Goal: Information Seeking & Learning: Learn about a topic

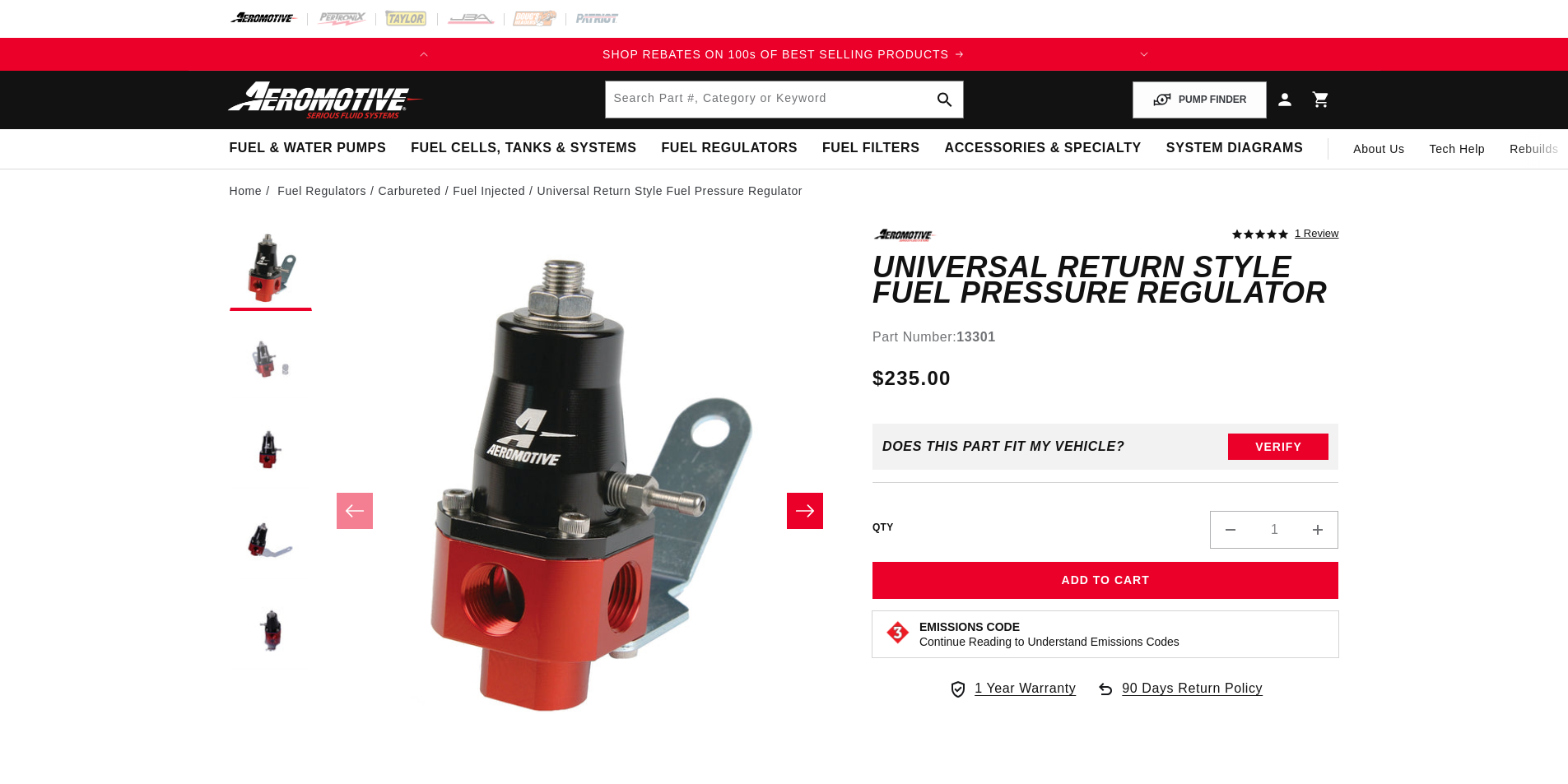
scroll to position [1, 0]
click at [267, 369] on button "Load image 2 in gallery view" at bounding box center [270, 359] width 82 height 82
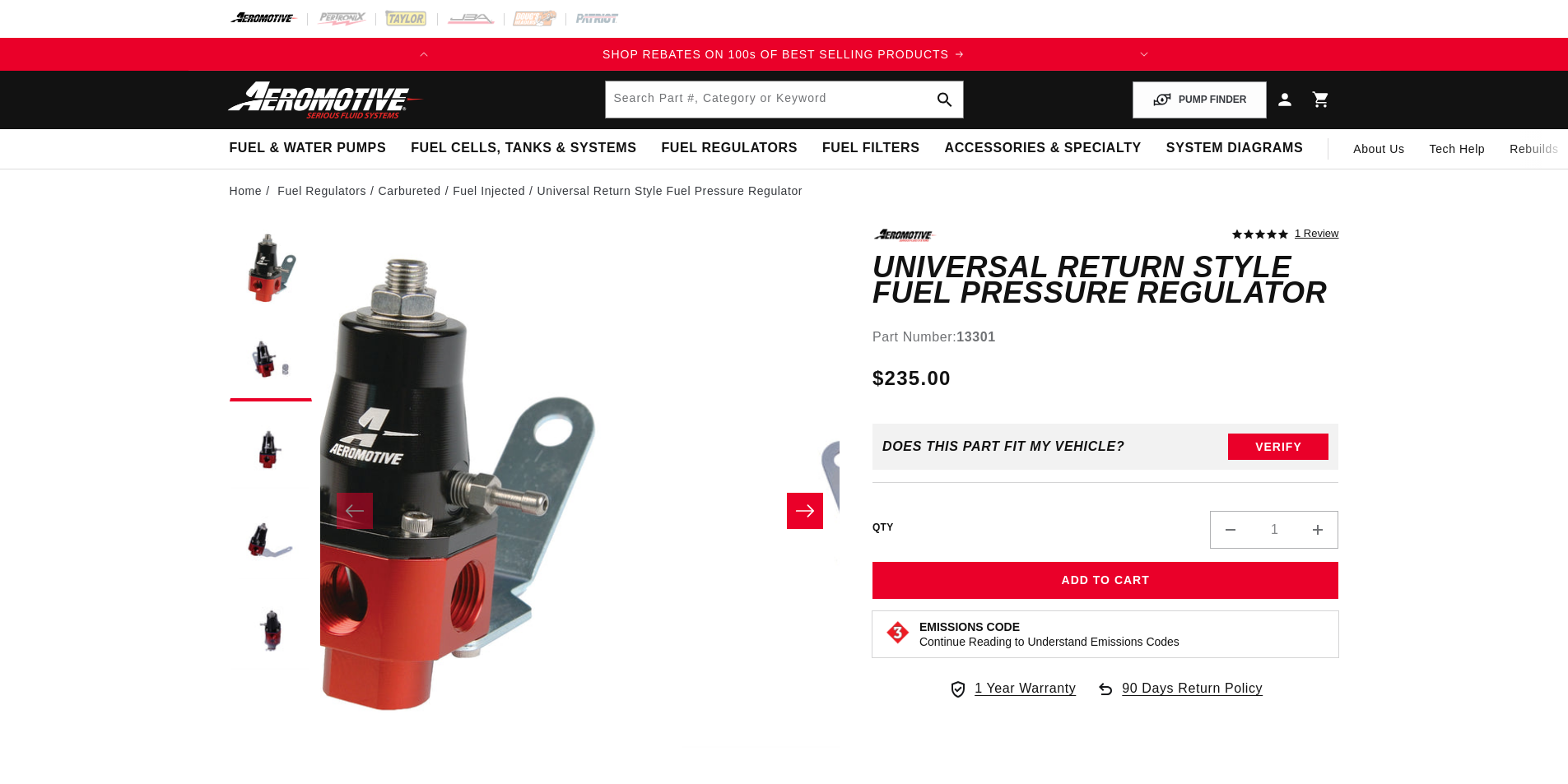
scroll to position [0, 0]
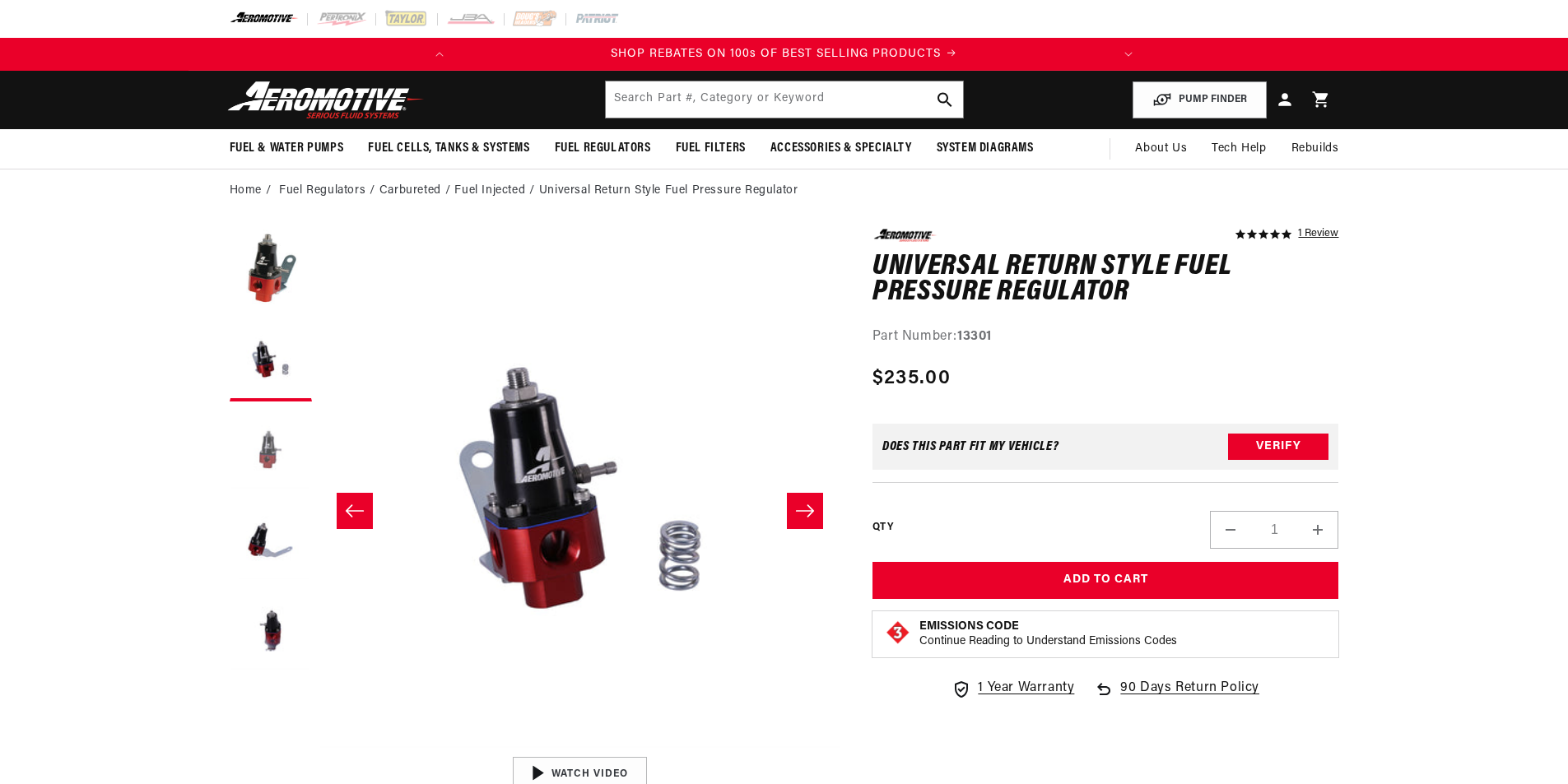
click at [257, 430] on button "Load image 3 in gallery view" at bounding box center [270, 451] width 82 height 82
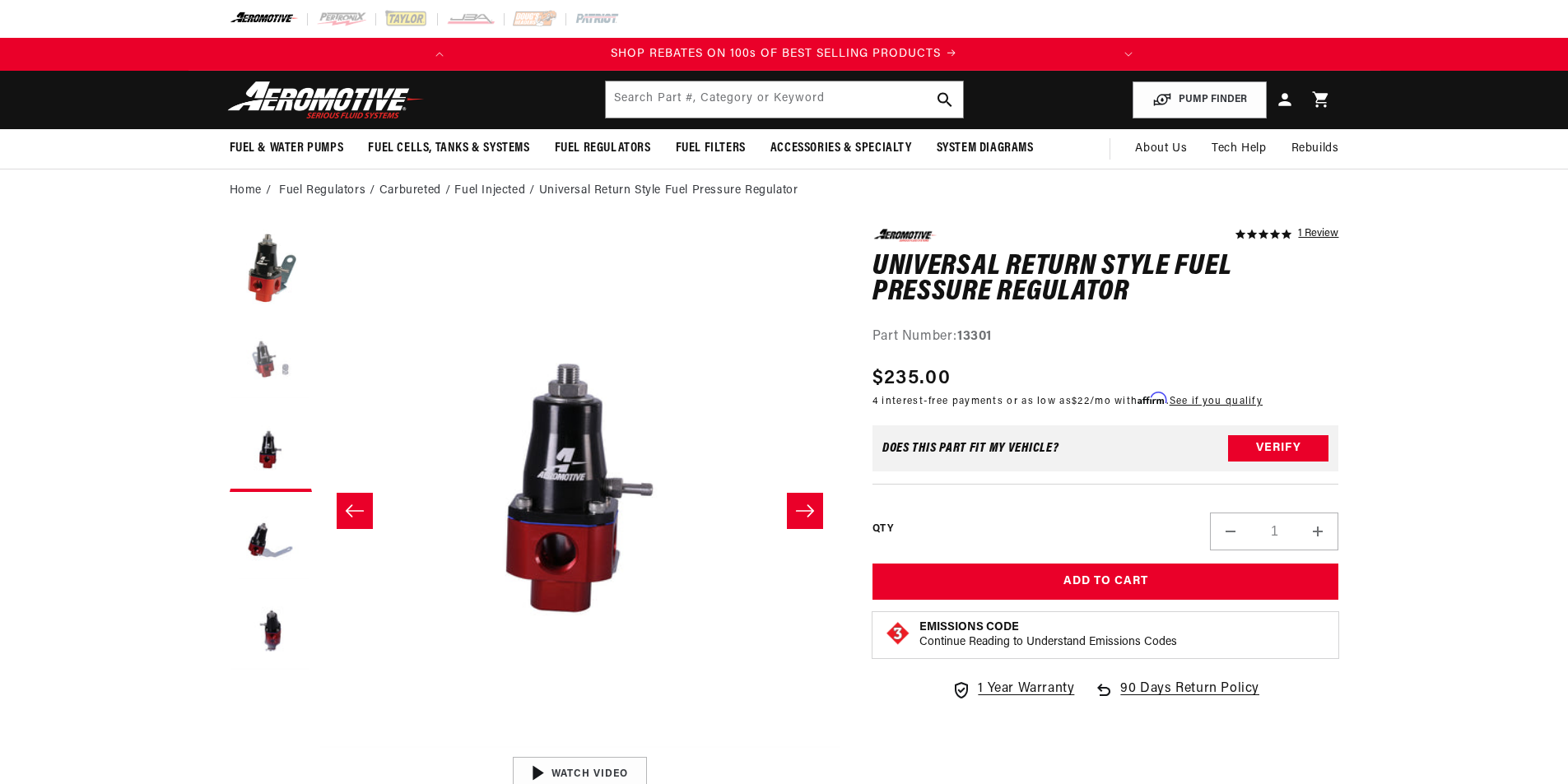
click at [276, 369] on button "Load image 2 in gallery view" at bounding box center [270, 359] width 82 height 82
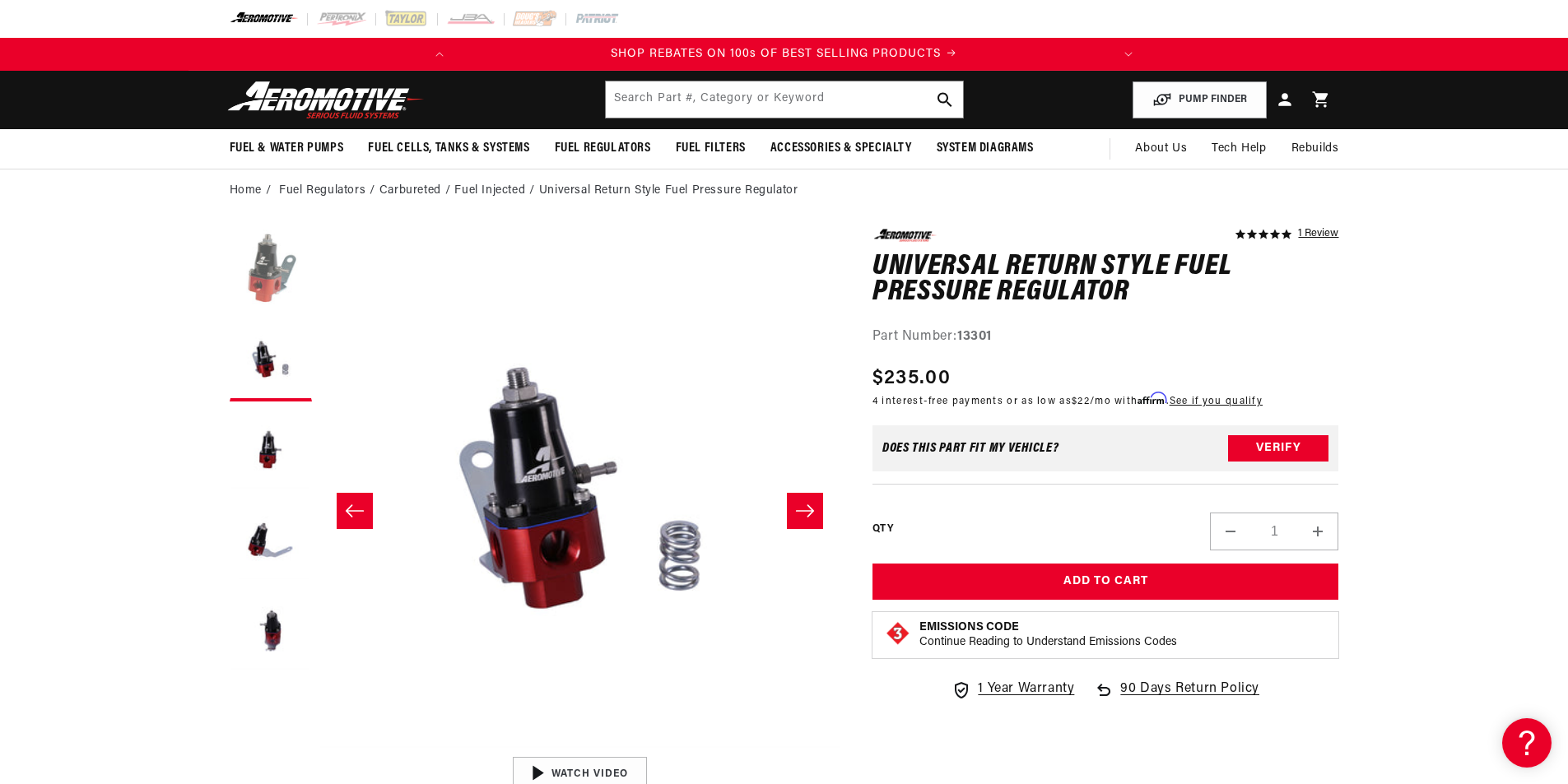
click at [270, 294] on button "Load image 1 in gallery view" at bounding box center [270, 269] width 82 height 82
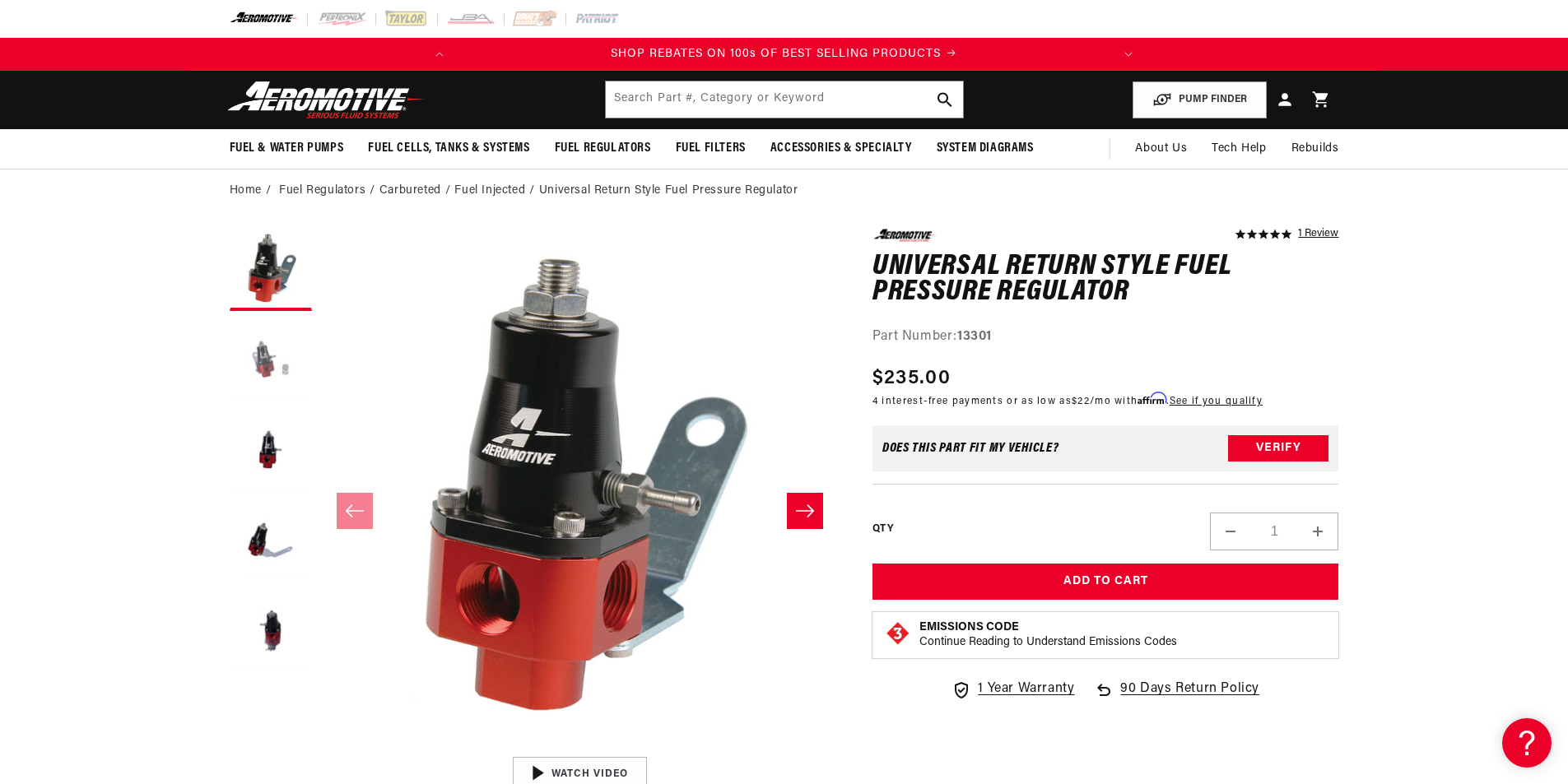
scroll to position [1, 0]
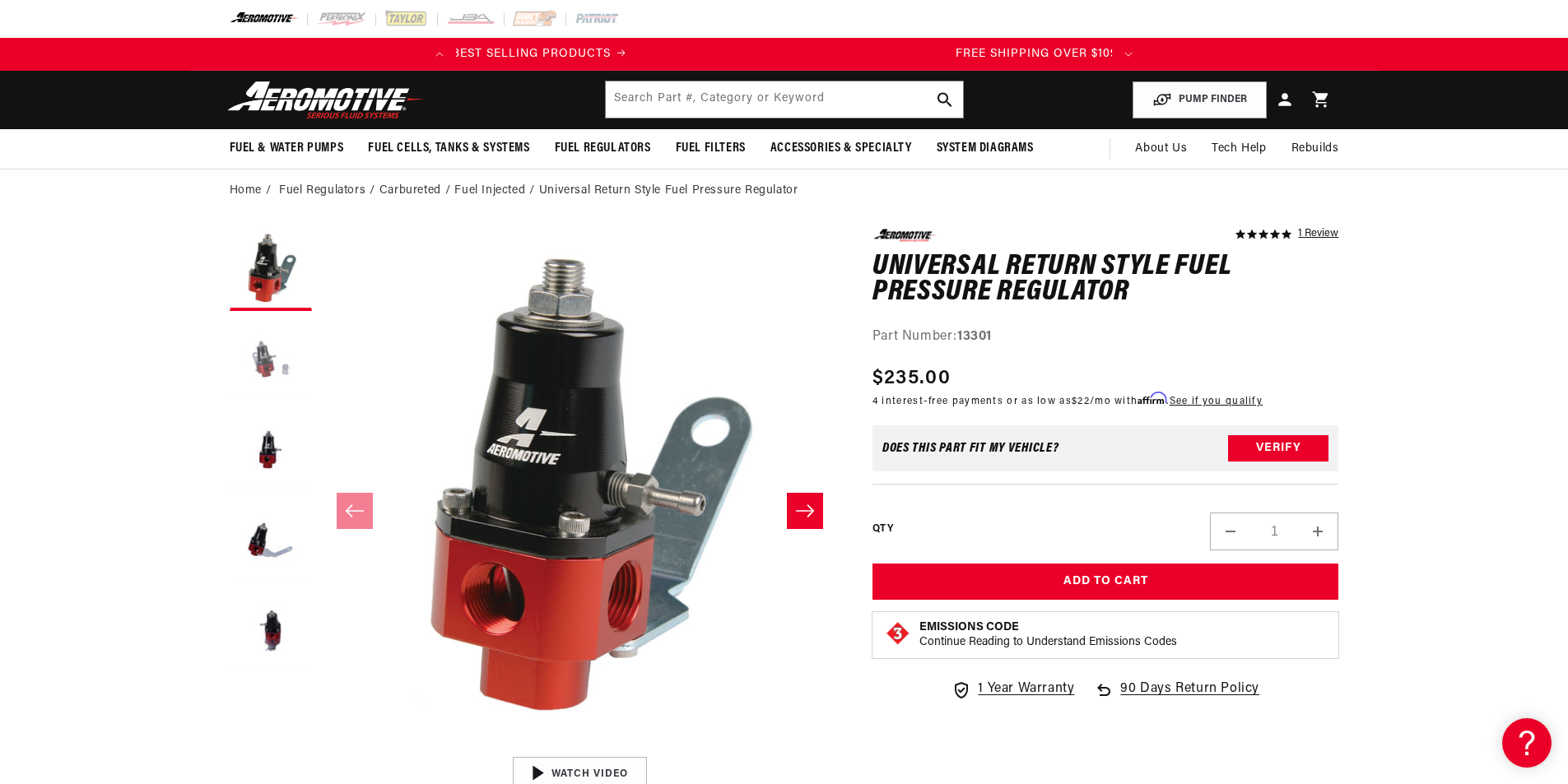
click at [249, 387] on button "Load image 2 in gallery view" at bounding box center [270, 359] width 82 height 82
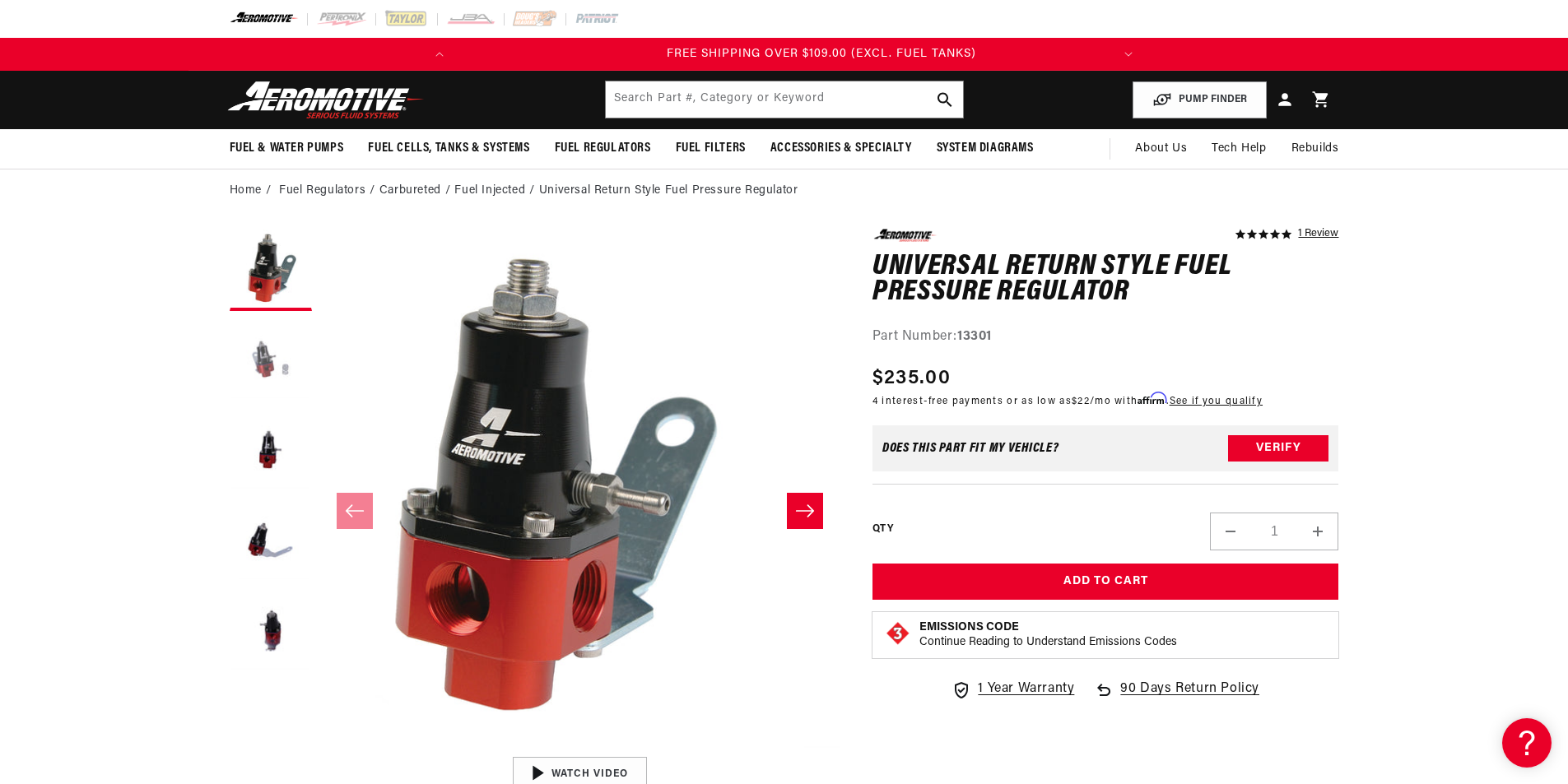
scroll to position [0, 651]
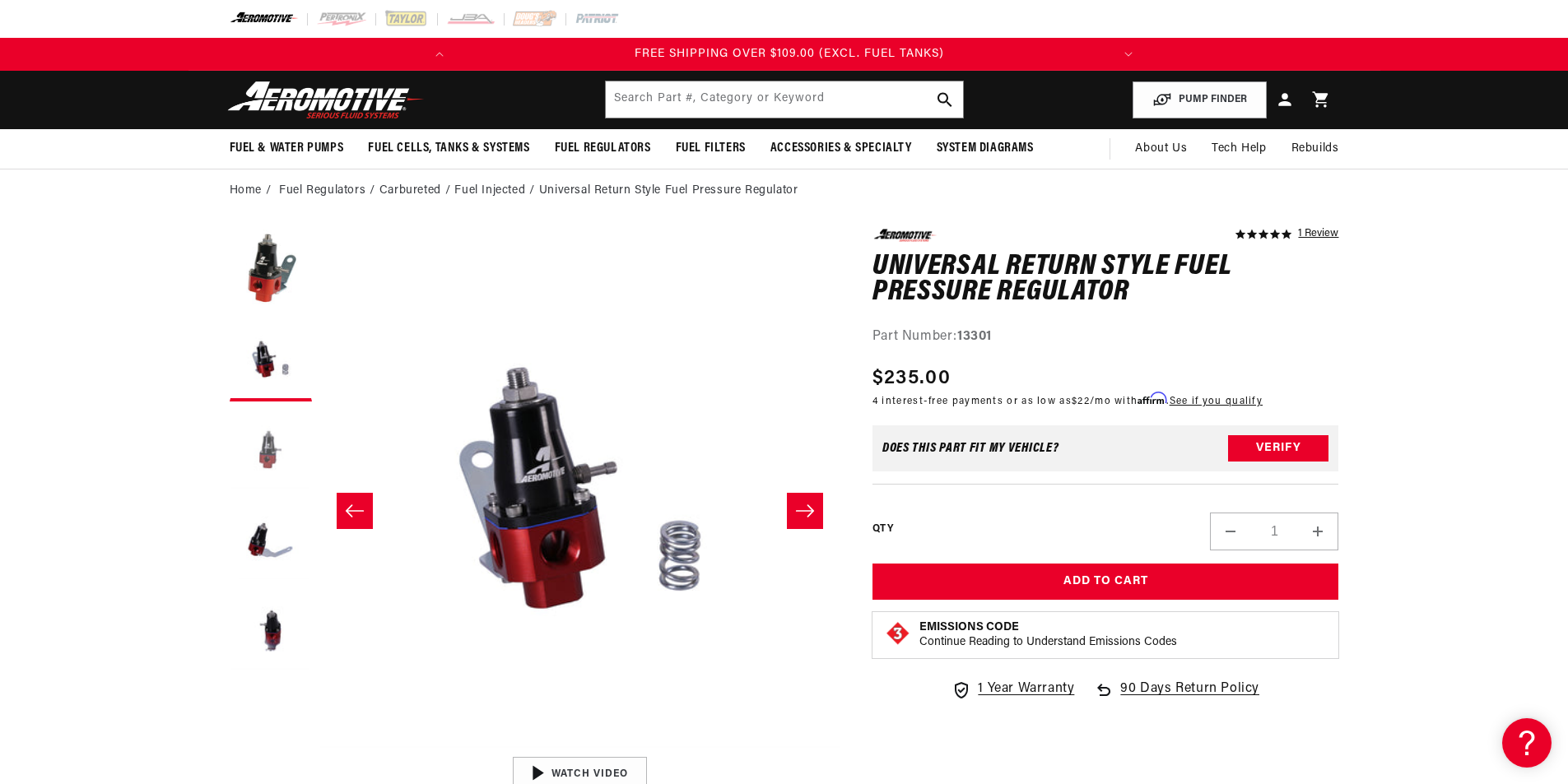
click at [231, 425] on button "Load image 3 in gallery view" at bounding box center [270, 451] width 82 height 82
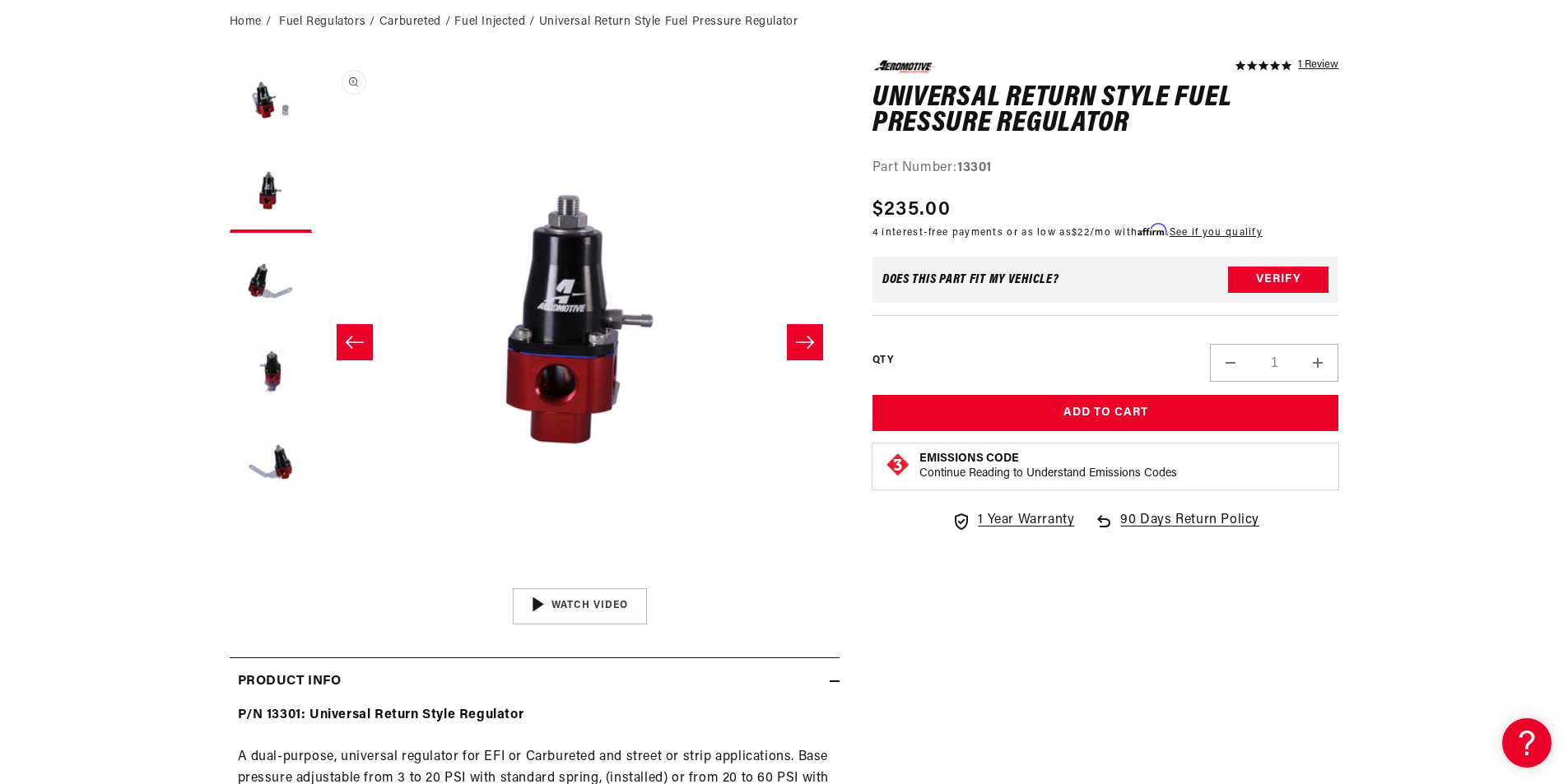
scroll to position [576, 0]
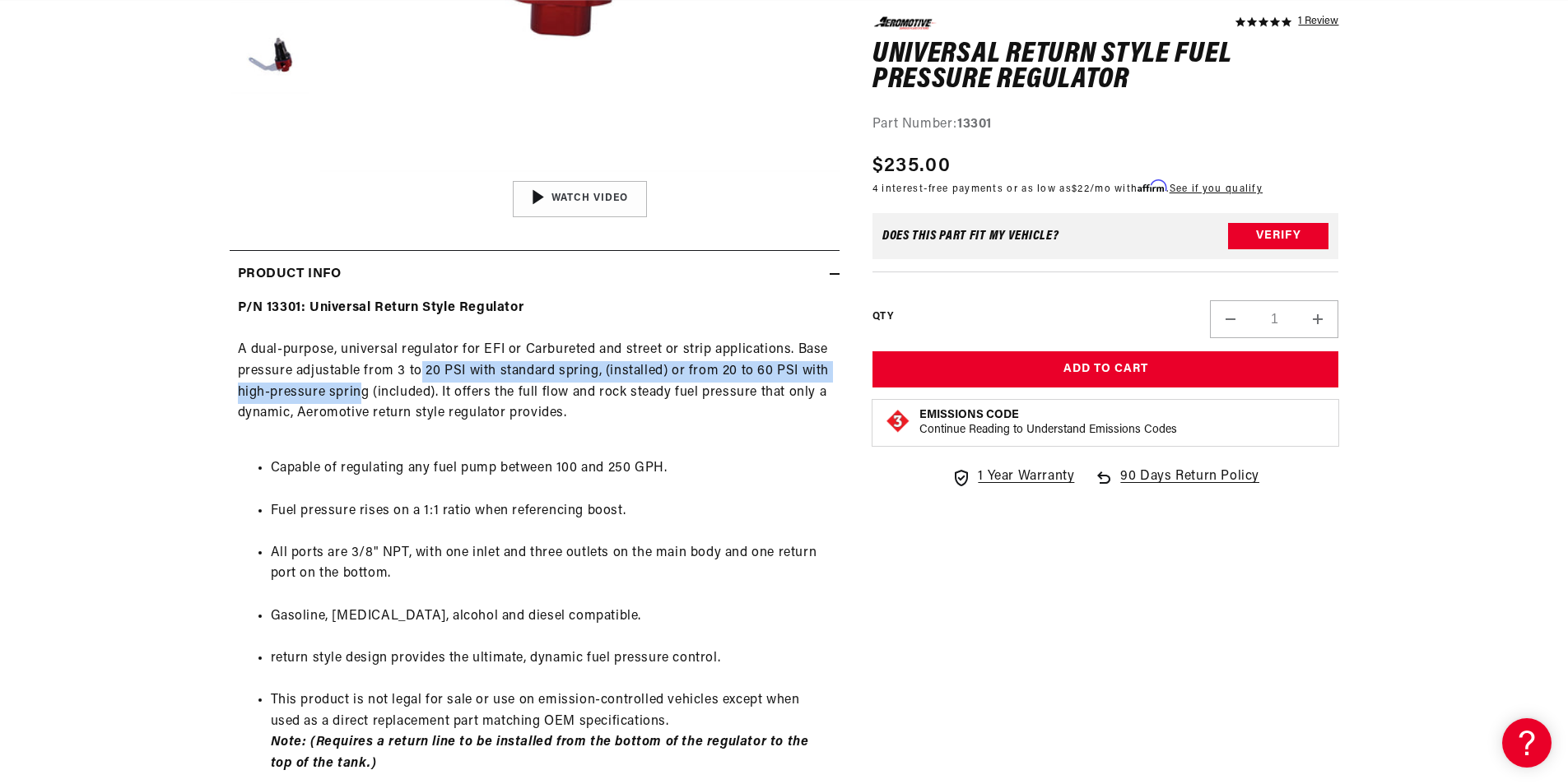
drag, startPoint x: 361, startPoint y: 383, endPoint x: 420, endPoint y: 369, distance: 60.6
click at [420, 369] on div "P/N 13301: Universal Return Style Regulator A dual-purpose, universal regulator…" at bounding box center [534, 546] width 610 height 498
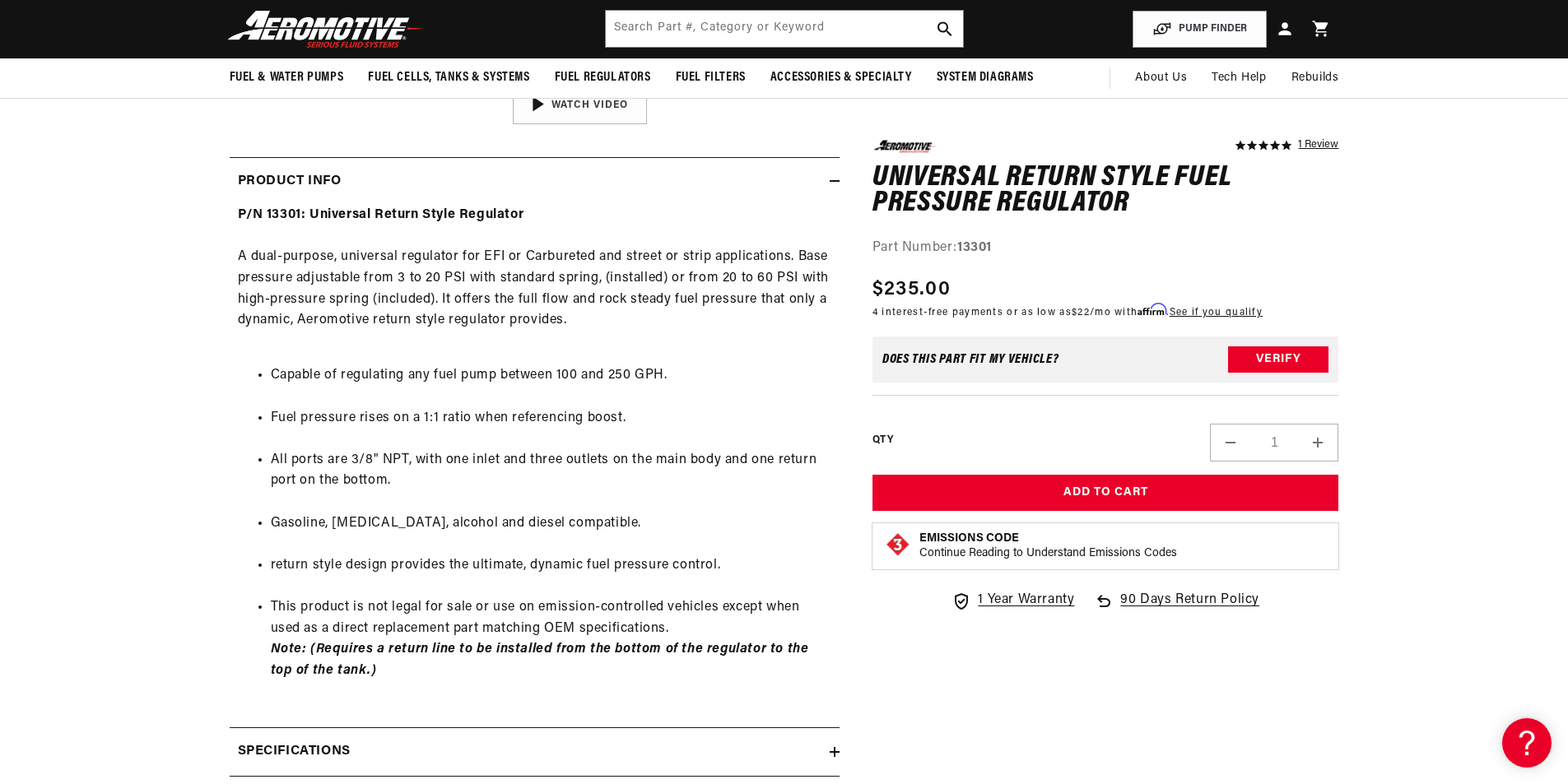
scroll to position [0, 0]
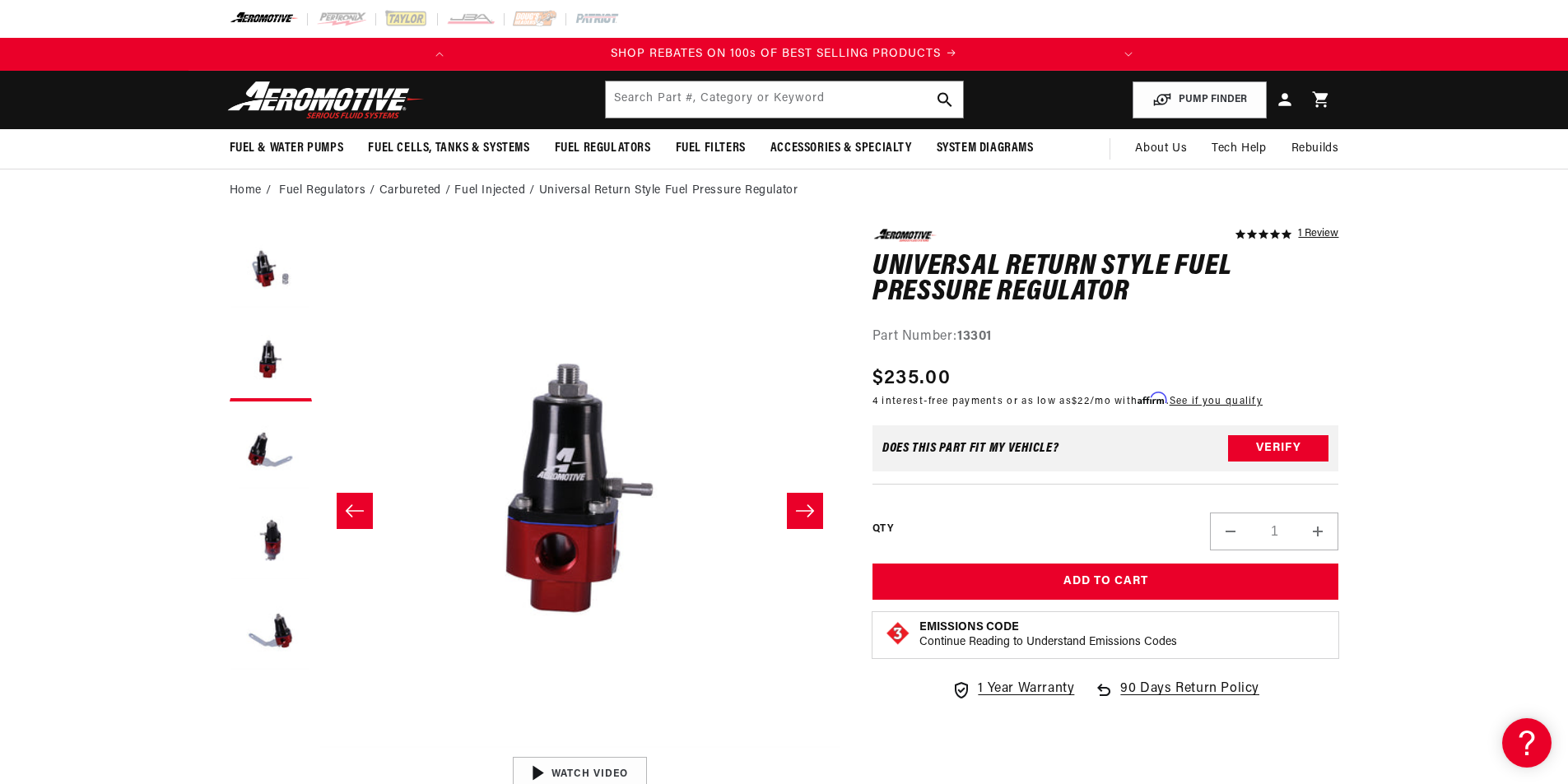
drag, startPoint x: 457, startPoint y: 499, endPoint x: 536, endPoint y: 346, distance: 172.2
click at [249, 548] on button "Load image 5 in gallery view" at bounding box center [270, 541] width 82 height 82
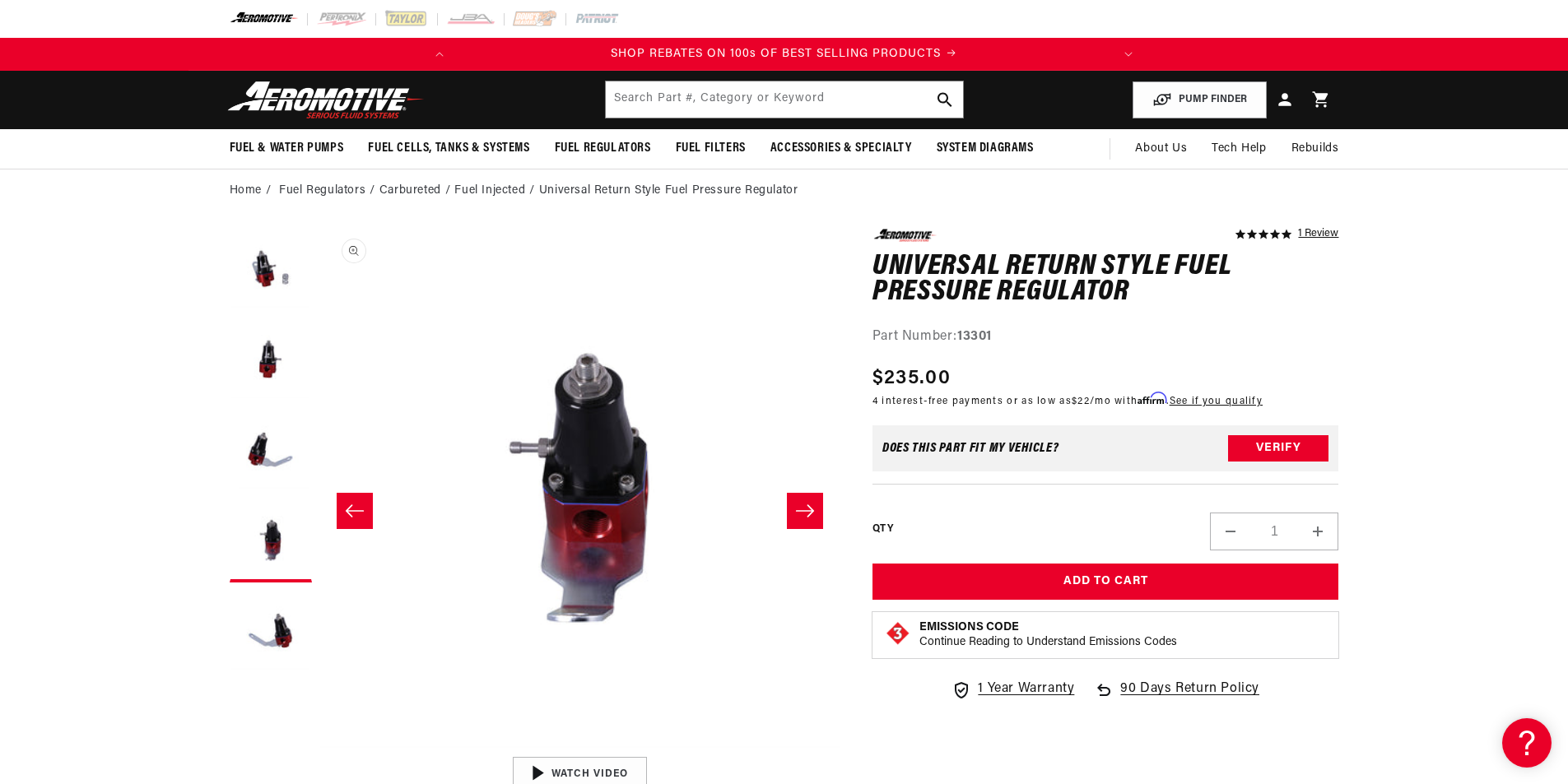
click at [319, 748] on button "Open media 5 in modal" at bounding box center [319, 748] width 0 height 0
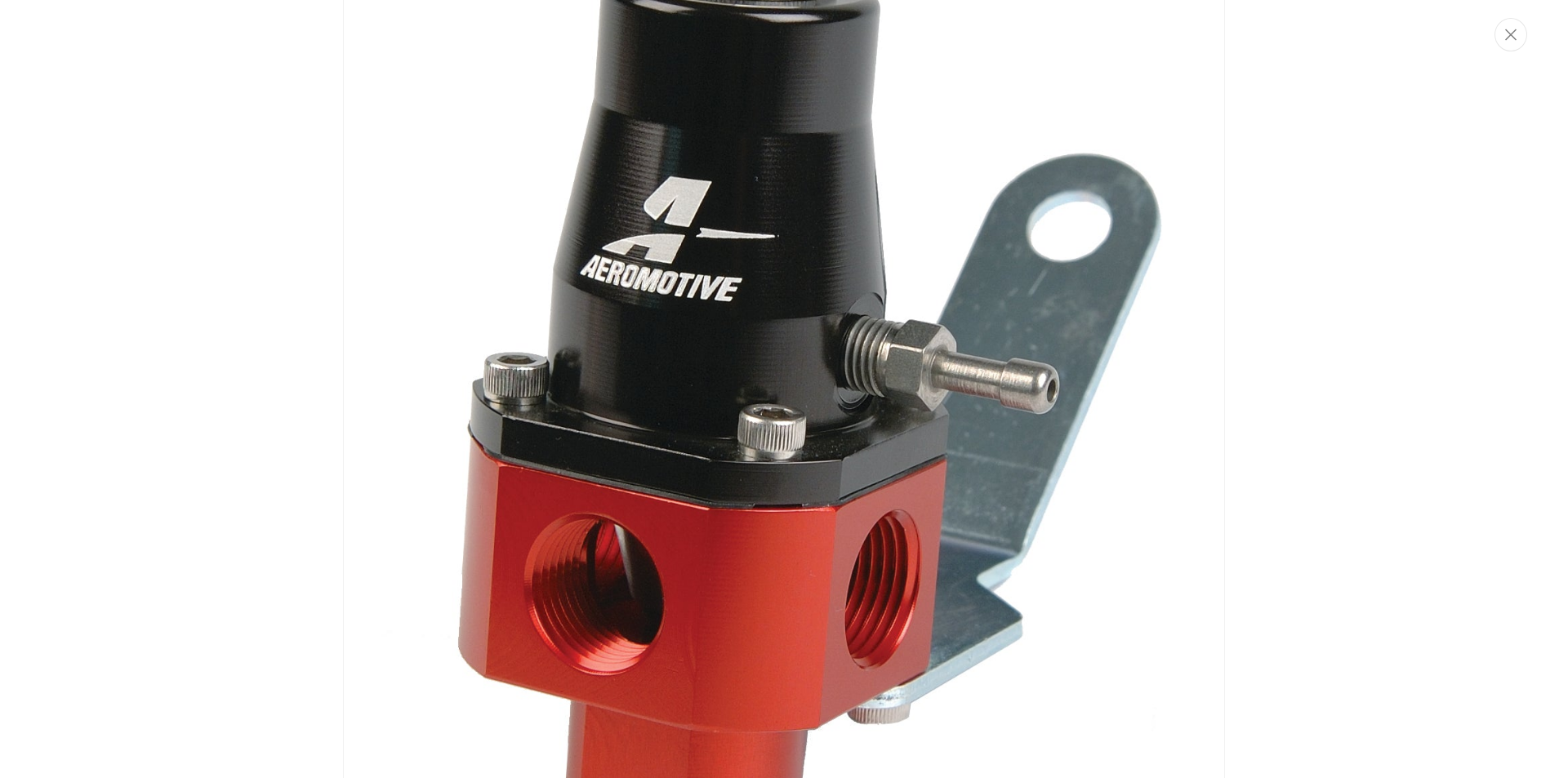
drag, startPoint x: 576, startPoint y: 554, endPoint x: 600, endPoint y: 631, distance: 80.7
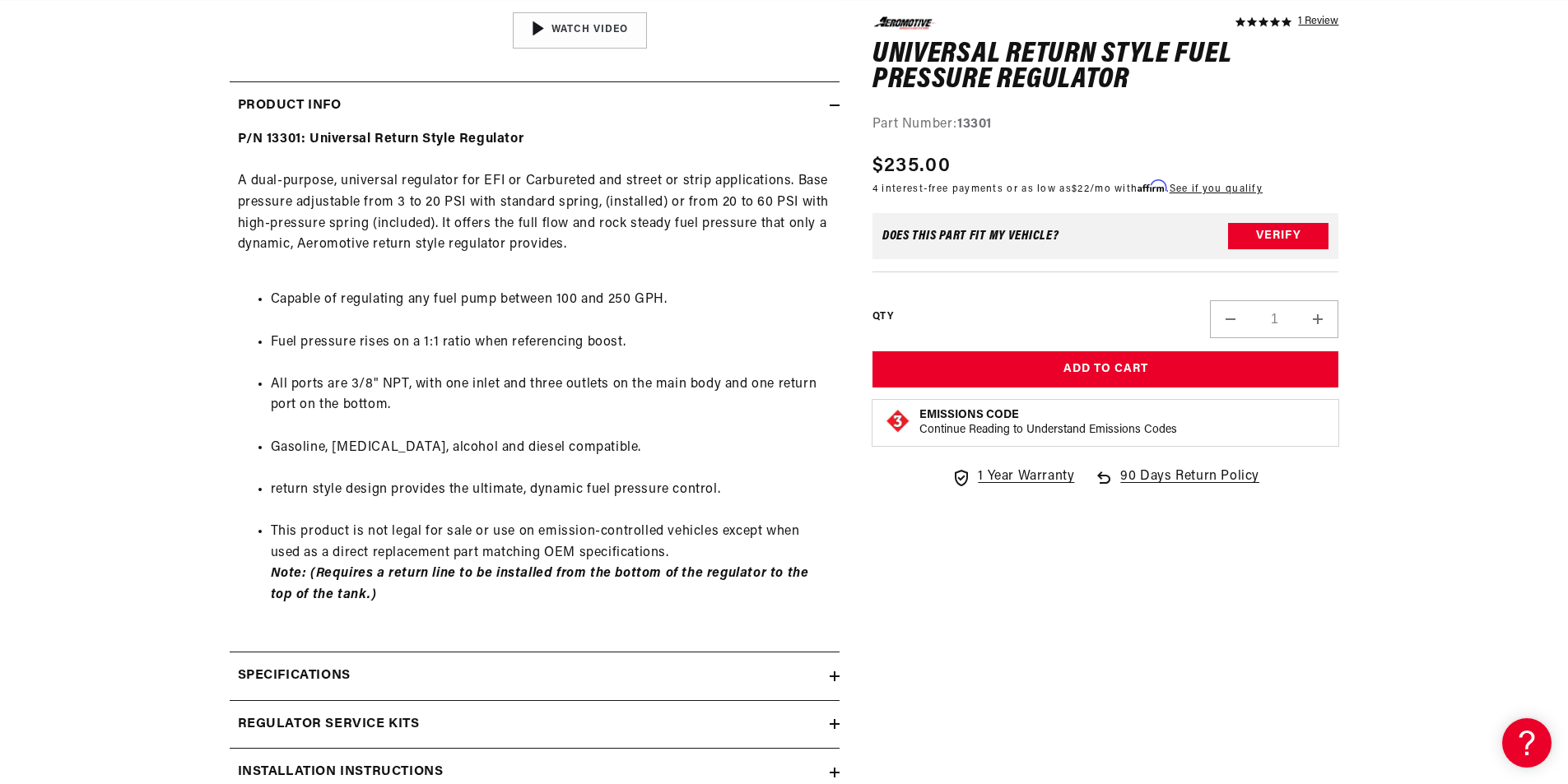
drag, startPoint x: 599, startPoint y: 378, endPoint x: 569, endPoint y: 432, distance: 61.8
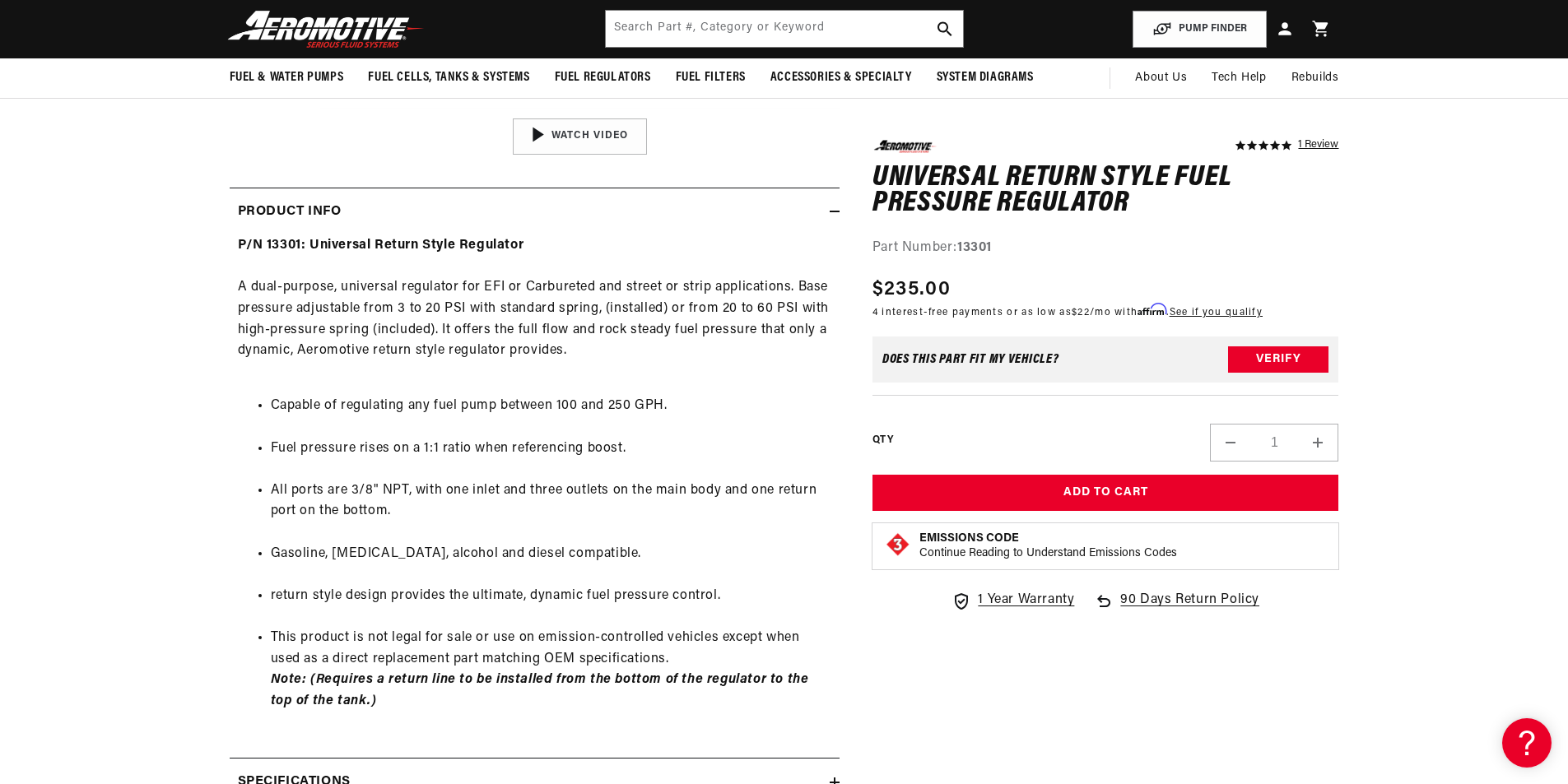
drag, startPoint x: 550, startPoint y: 420, endPoint x: 558, endPoint y: 389, distance: 32.0
